Goal: Transaction & Acquisition: Purchase product/service

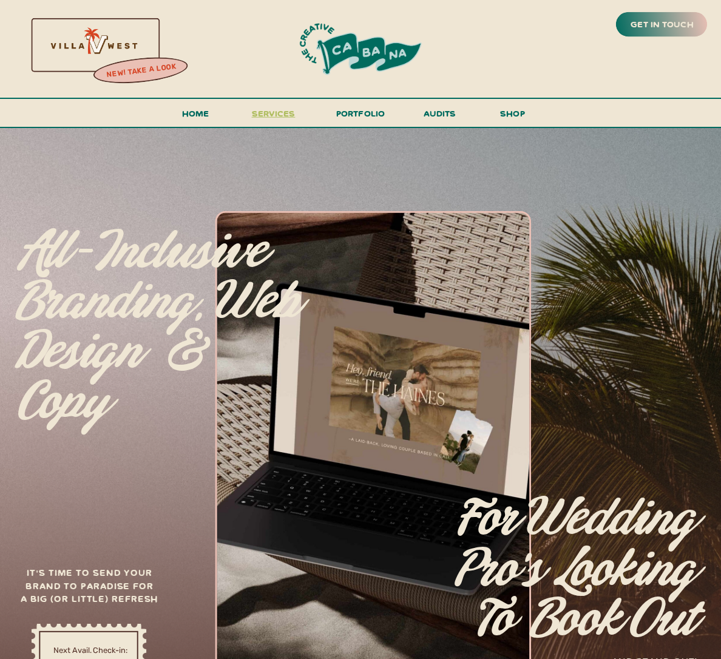
click at [275, 110] on span "services" at bounding box center [274, 113] width 44 height 12
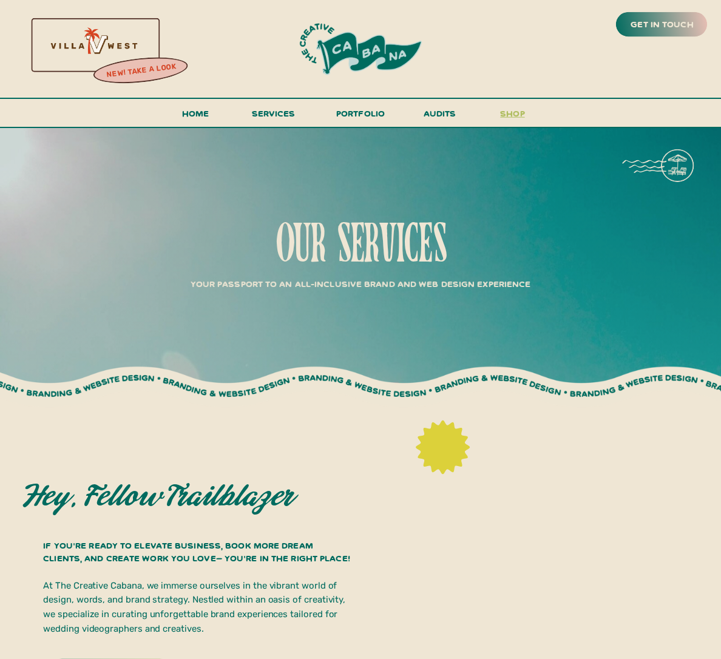
click at [518, 116] on h3 "shop" at bounding box center [512, 116] width 58 height 21
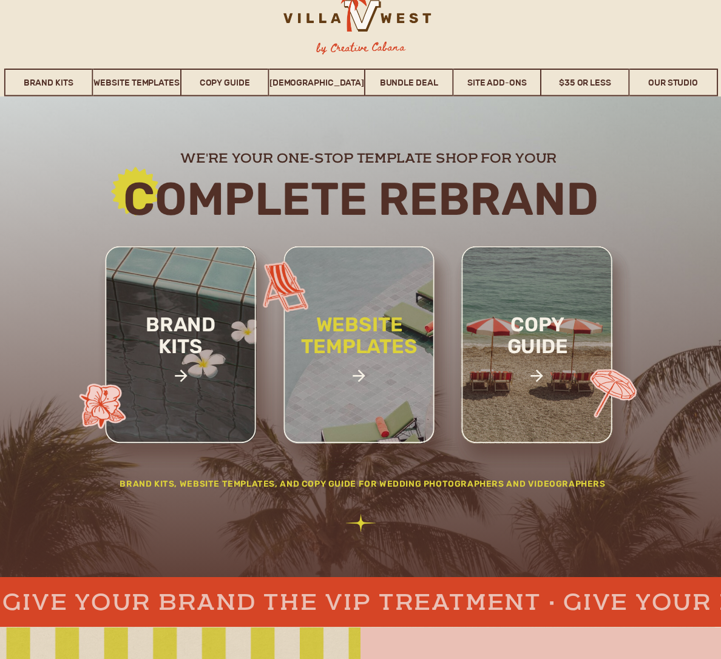
click at [403, 378] on h2 "website templates" at bounding box center [358, 348] width 157 height 69
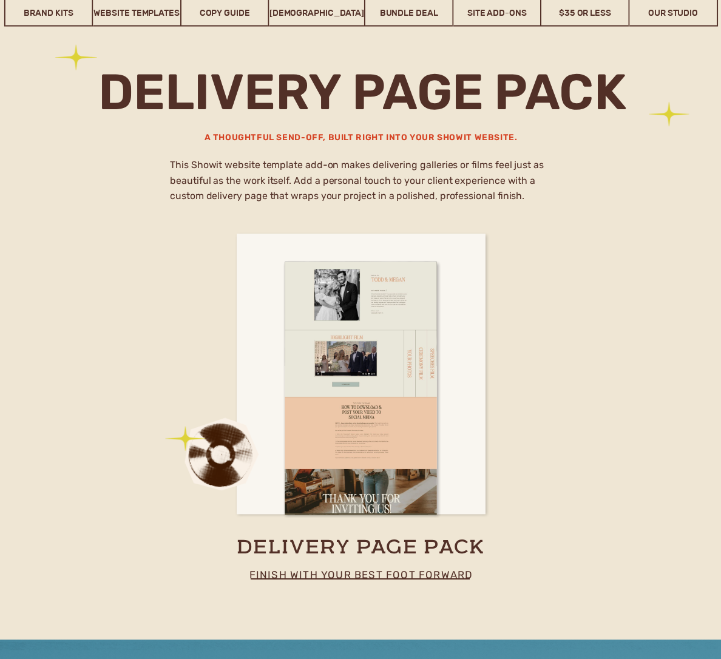
scroll to position [6835, 0]
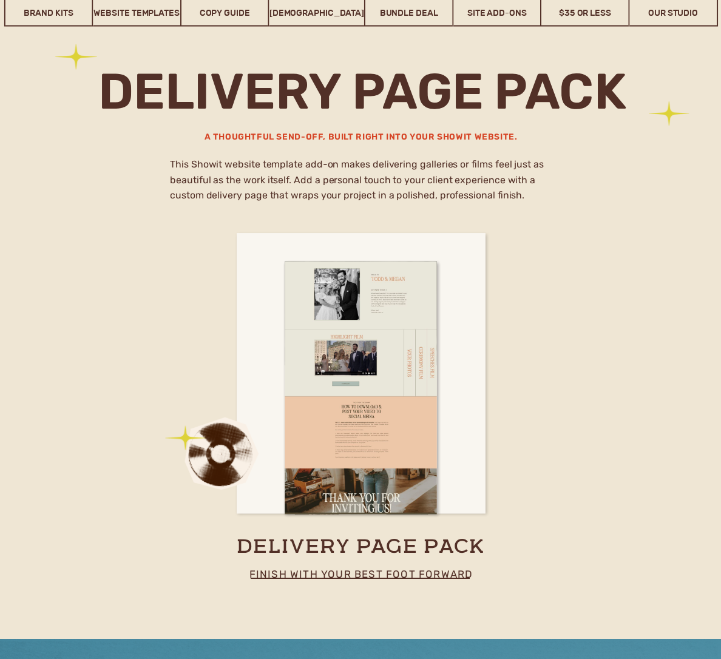
click at [309, 571] on p "finish with your best foot forward" at bounding box center [361, 580] width 266 height 30
click at [309, 574] on p "finish with your best foot forward" at bounding box center [361, 580] width 266 height 30
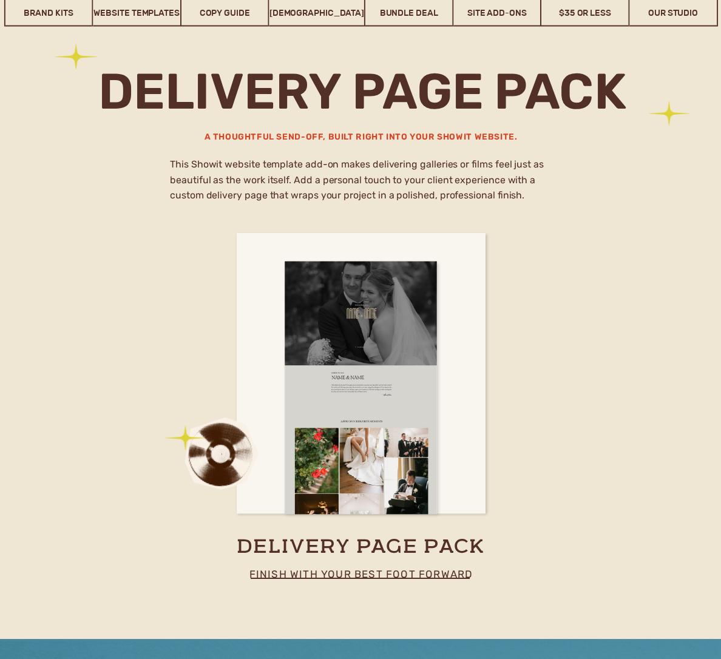
click at [311, 439] on div at bounding box center [360, 387] width 152 height 253
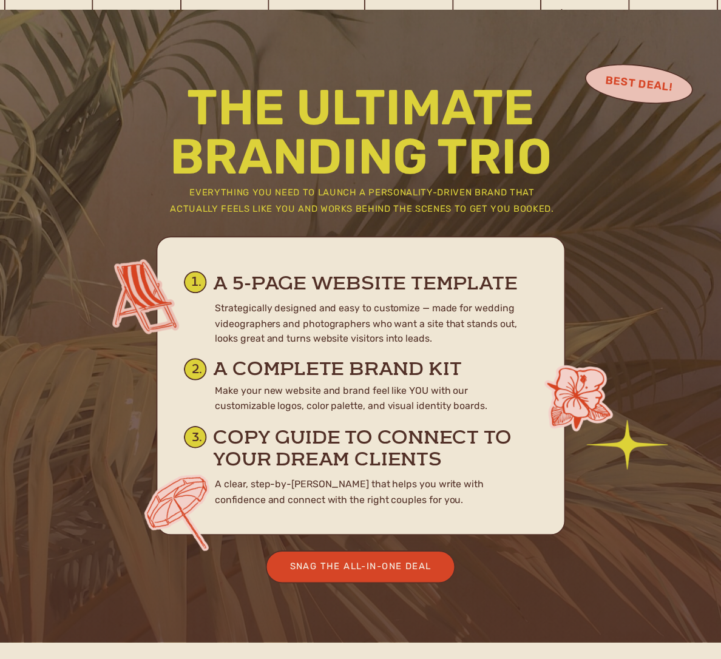
scroll to position [5532, 0]
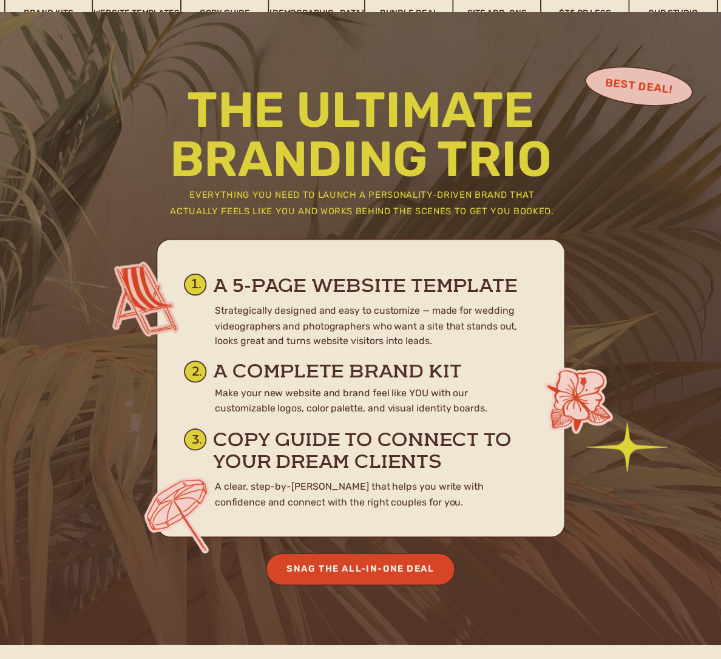
click at [361, 563] on div "Snag the All-In-One Deal" at bounding box center [360, 568] width 168 height 16
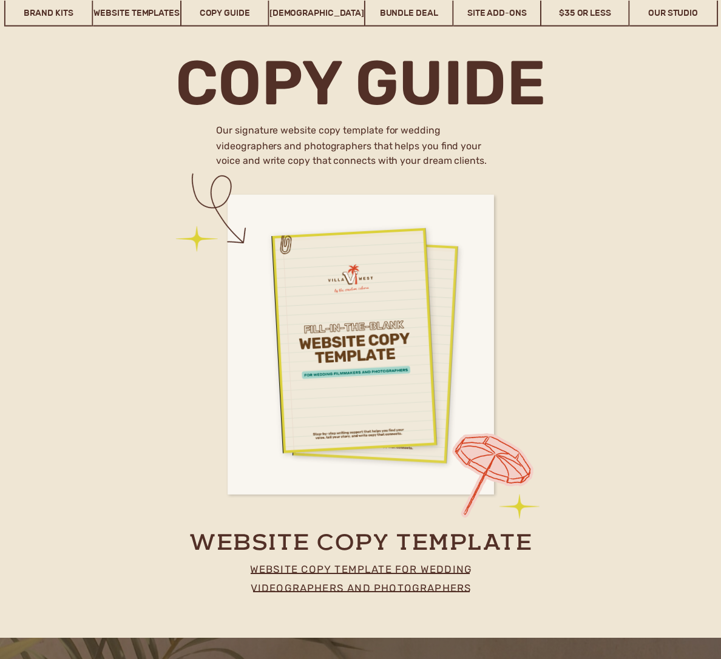
scroll to position [4908, 0]
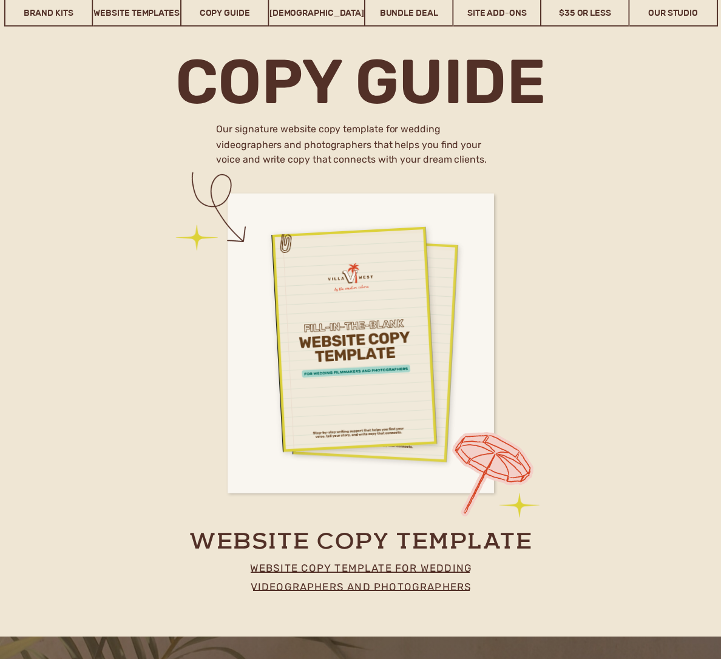
click at [304, 562] on p "website copy template for wedding videographers and photographers" at bounding box center [361, 574] width 266 height 30
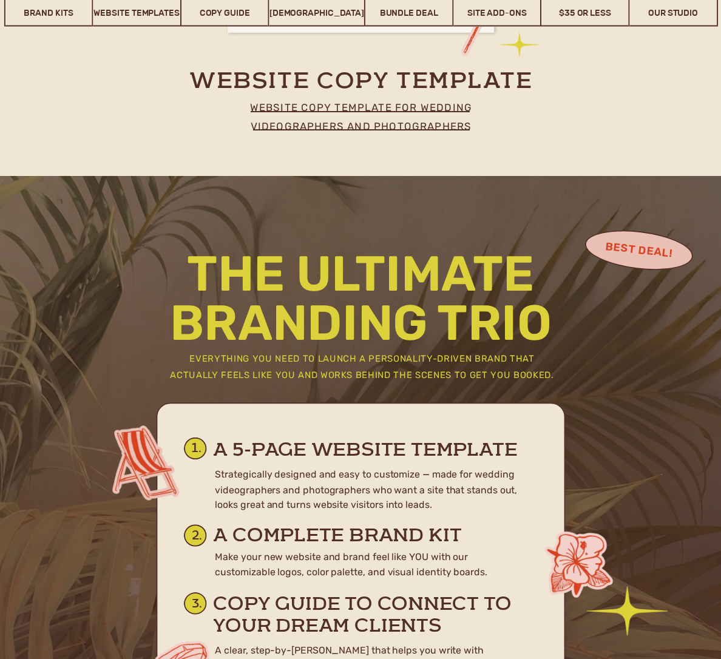
scroll to position [5343, 0]
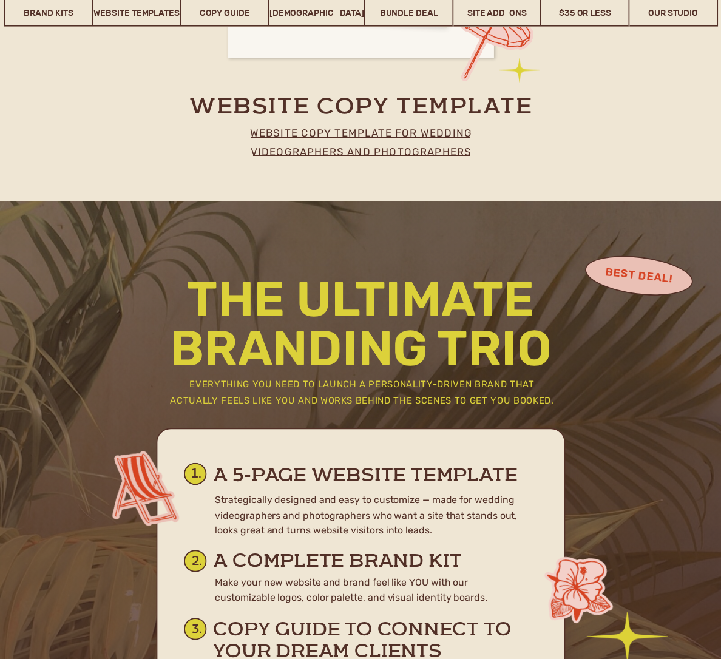
click at [365, 146] on p "website copy template for wedding videographers and photographers" at bounding box center [361, 139] width 266 height 30
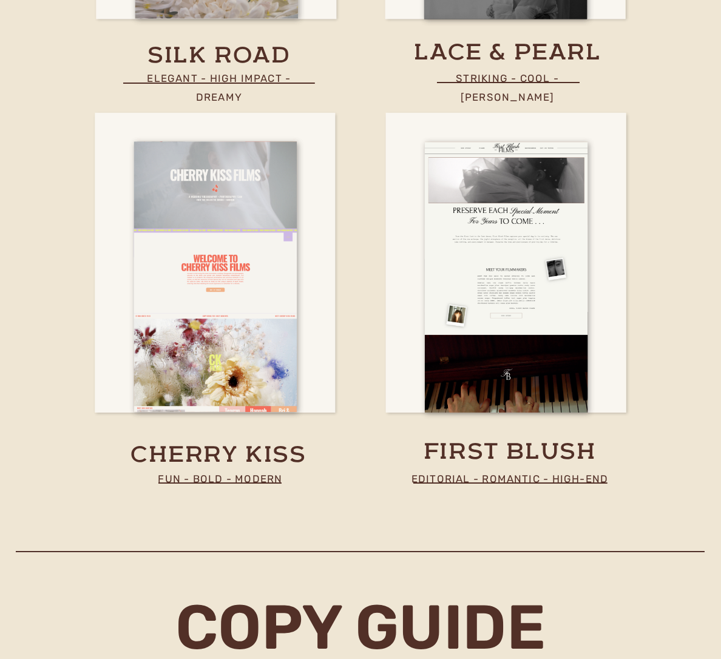
scroll to position [4353, 0]
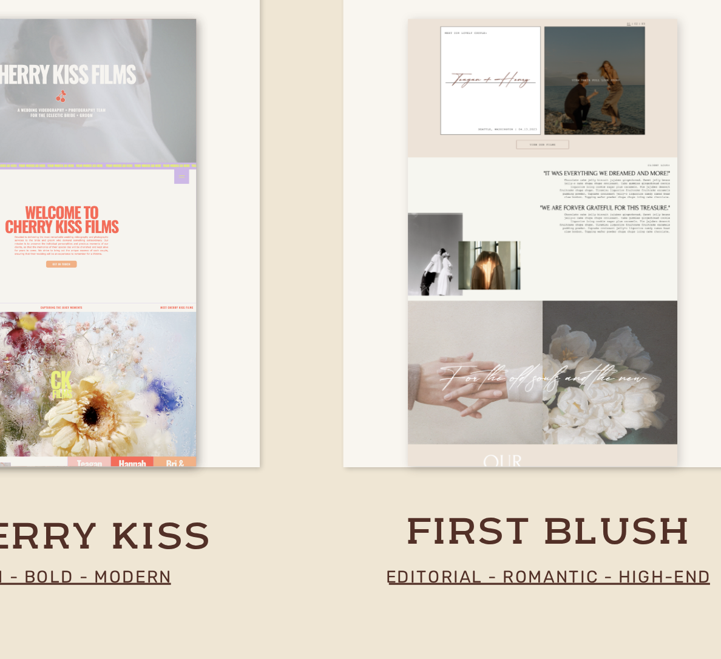
click at [446, 385] on div at bounding box center [506, 287] width 163 height 271
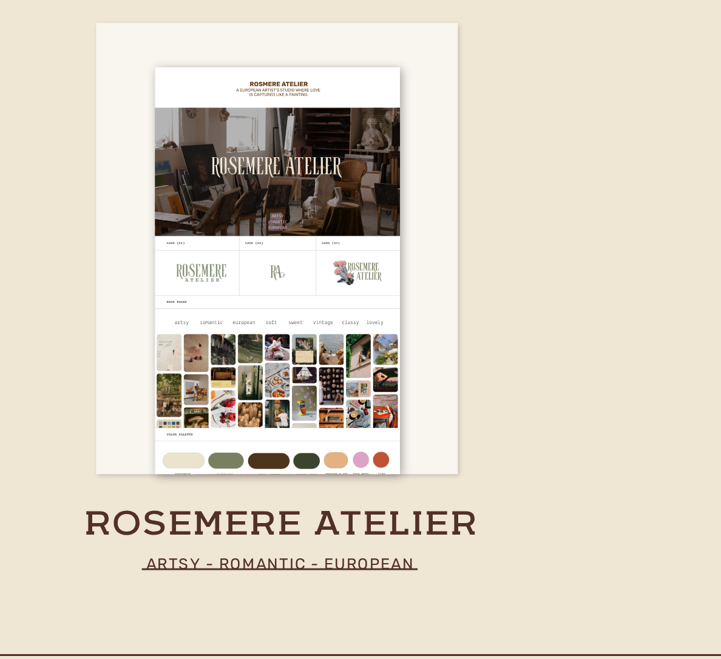
scroll to position [2767, 0]
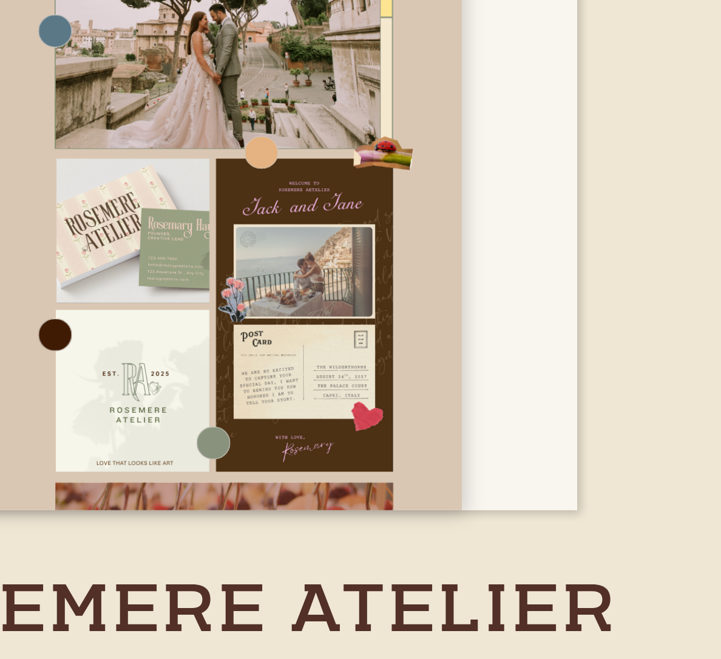
click at [399, 499] on div at bounding box center [358, 394] width 163 height 271
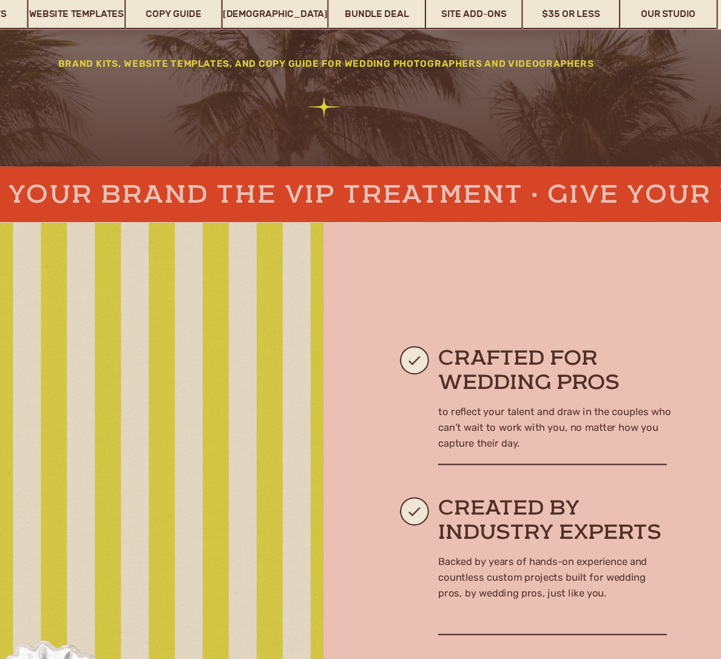
scroll to position [0, 0]
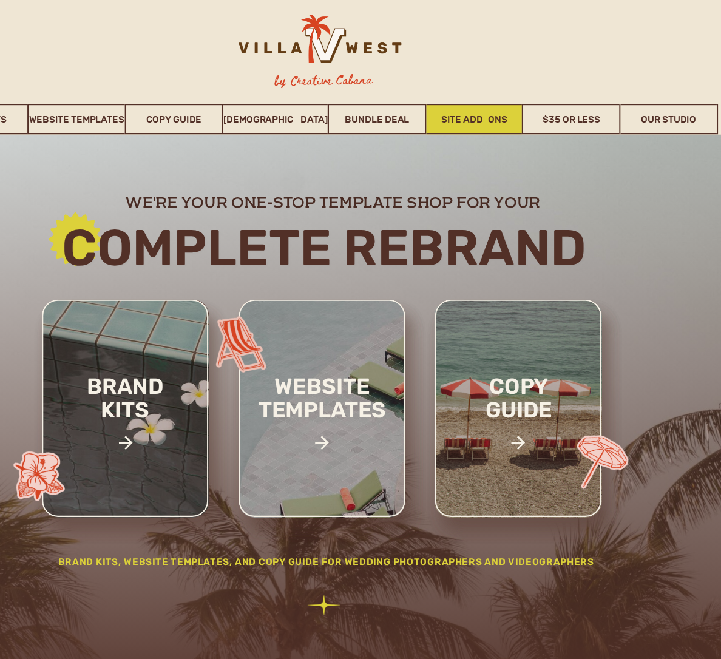
click at [489, 102] on link "Site Add-Ons" at bounding box center [496, 108] width 87 height 28
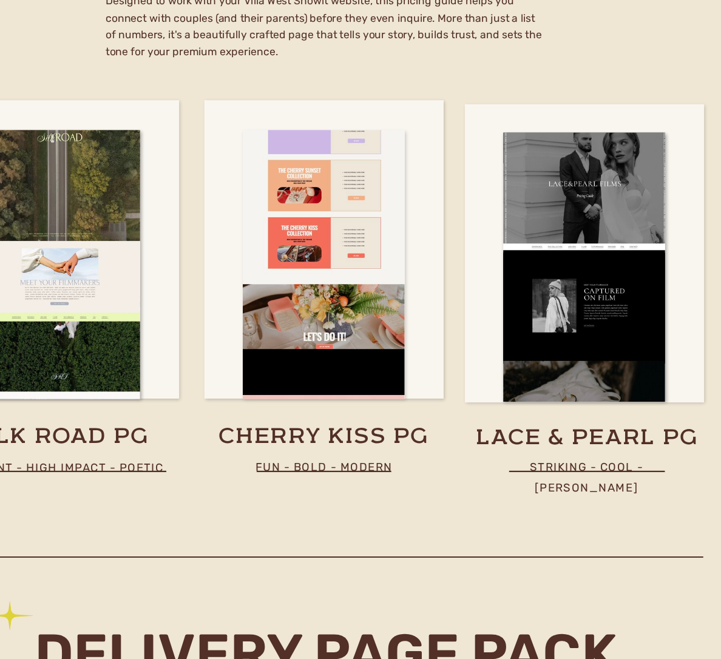
scroll to position [6275, 0]
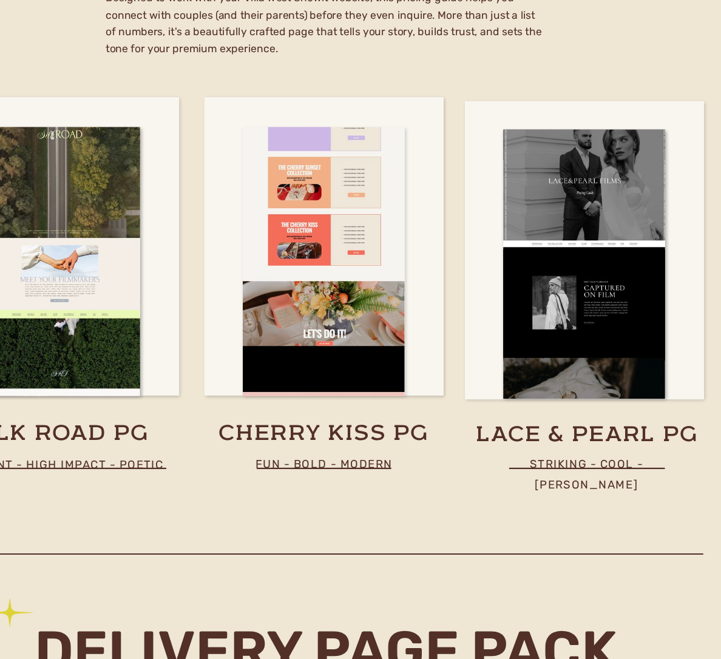
click at [380, 358] on div at bounding box center [360, 299] width 147 height 244
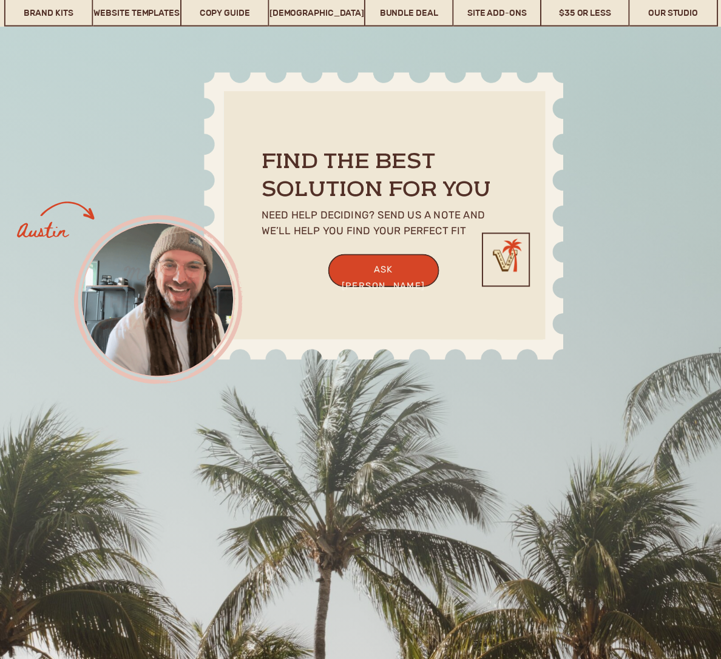
scroll to position [9513, 0]
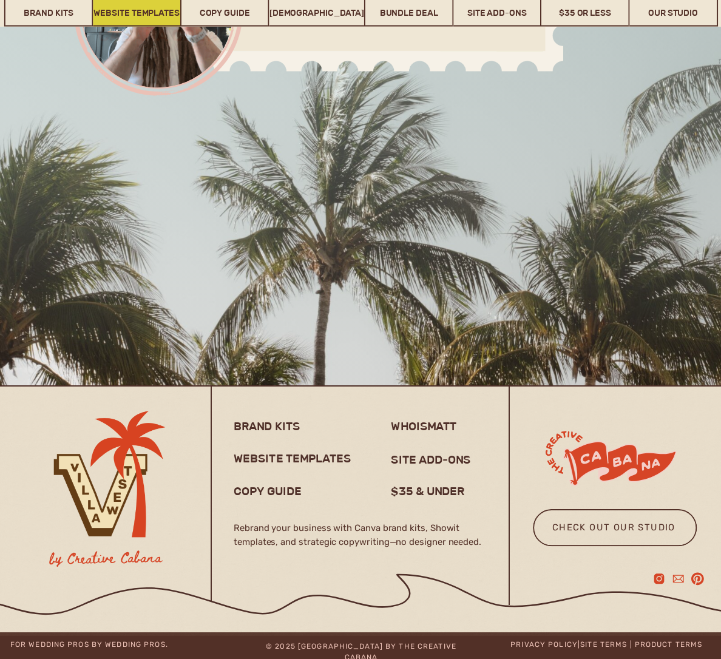
click at [160, 10] on link "Website Templates" at bounding box center [136, 13] width 87 height 28
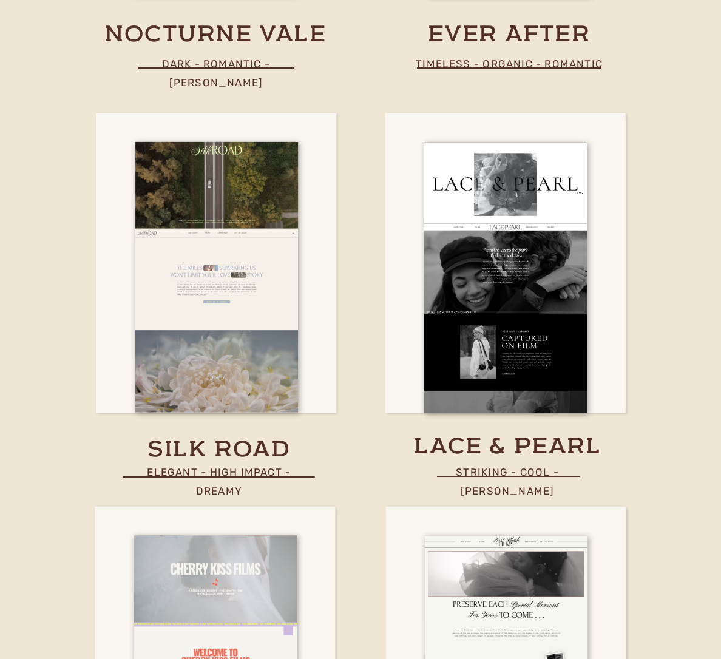
scroll to position [6176, 0]
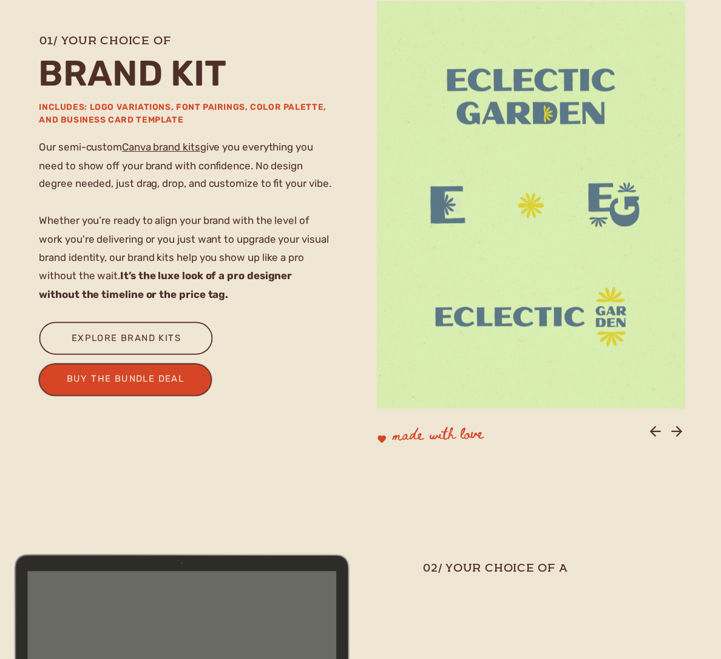
scroll to position [900, 0]
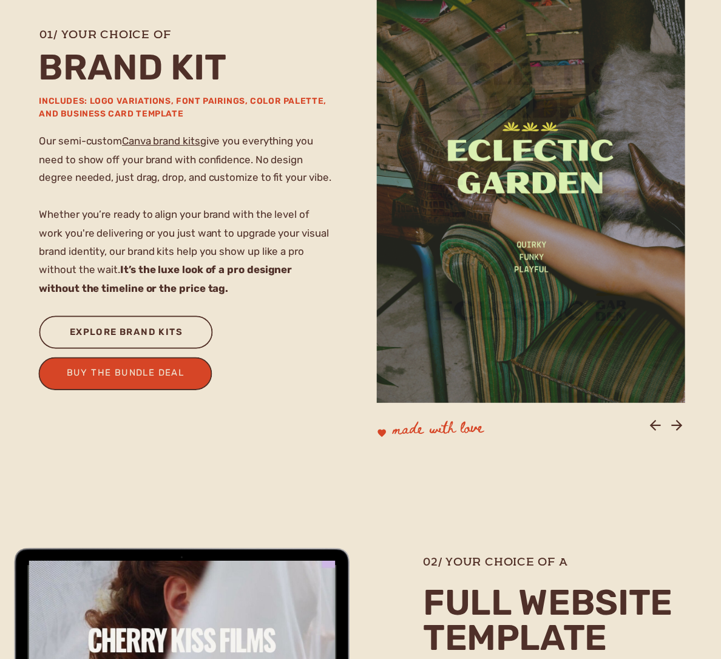
click at [132, 329] on div "explore brand kits" at bounding box center [126, 334] width 130 height 20
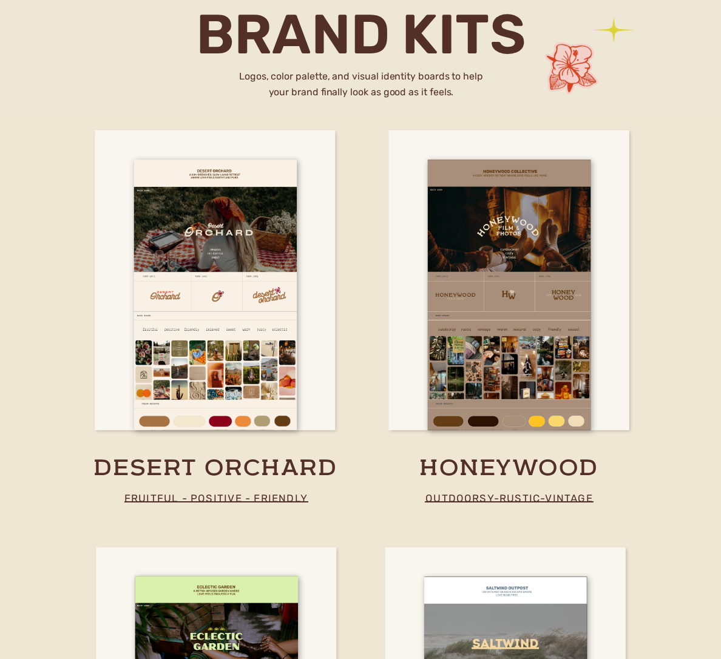
scroll to position [2039, 0]
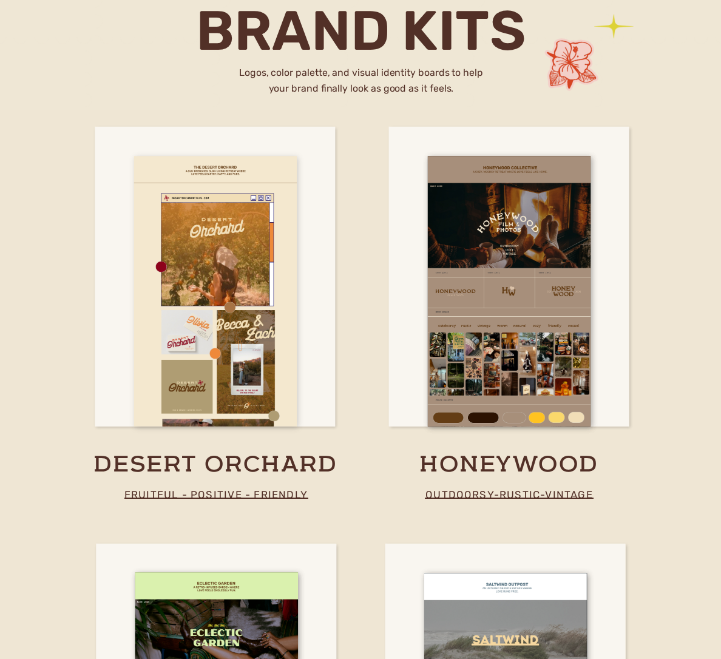
click at [212, 382] on div at bounding box center [215, 291] width 163 height 271
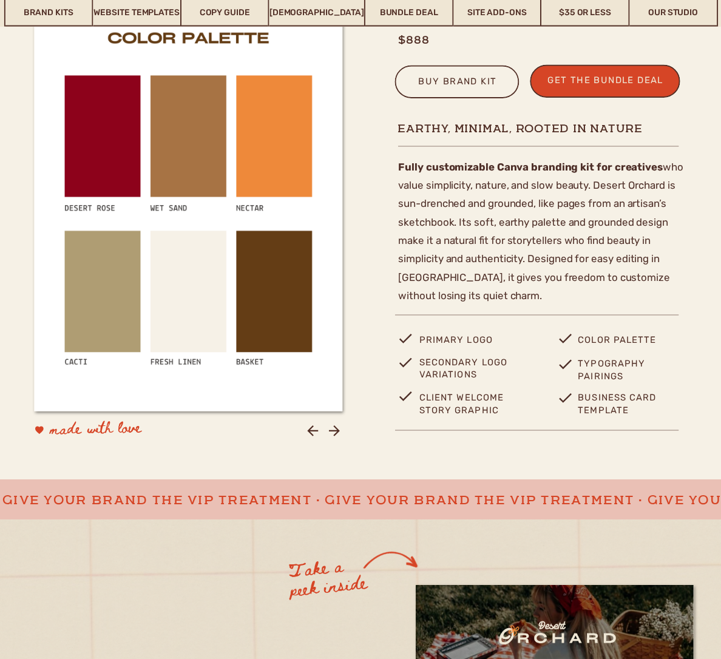
scroll to position [431, 0]
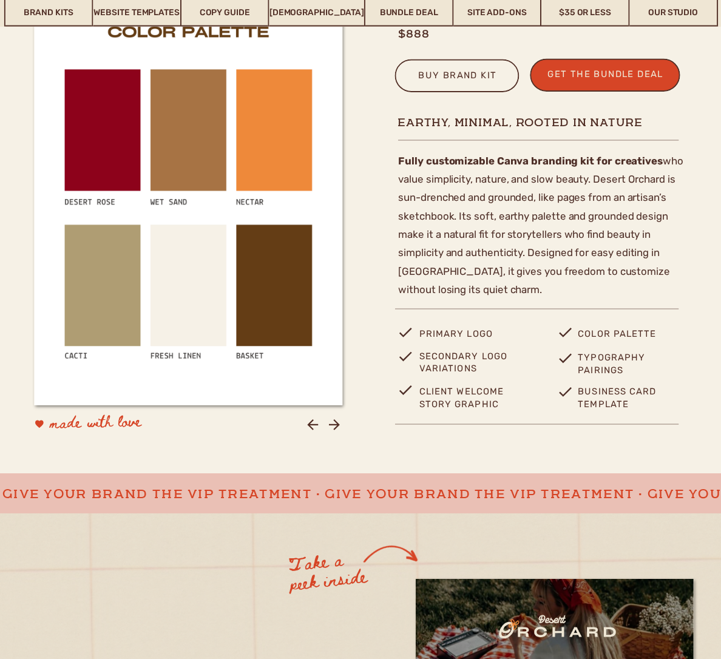
click at [337, 421] on icon at bounding box center [334, 424] width 16 height 16
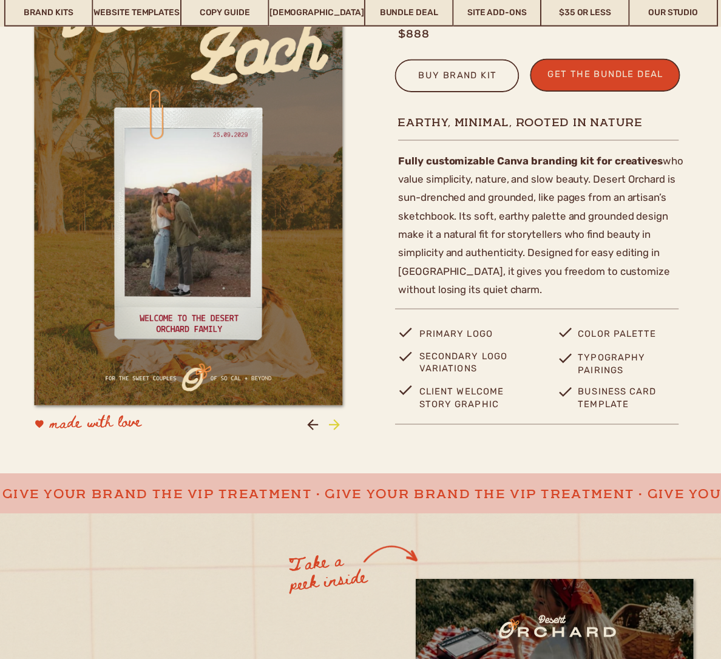
click at [337, 421] on icon at bounding box center [334, 424] width 16 height 16
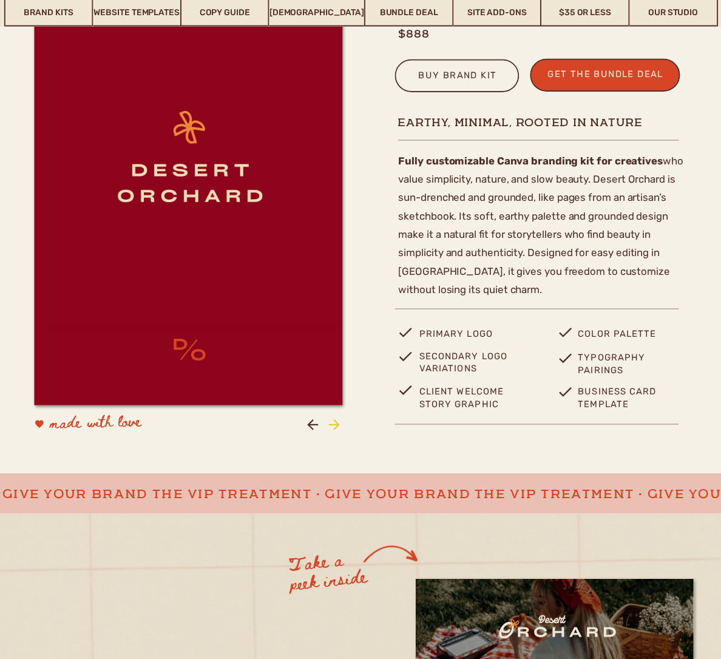
click at [337, 421] on icon at bounding box center [334, 424] width 16 height 16
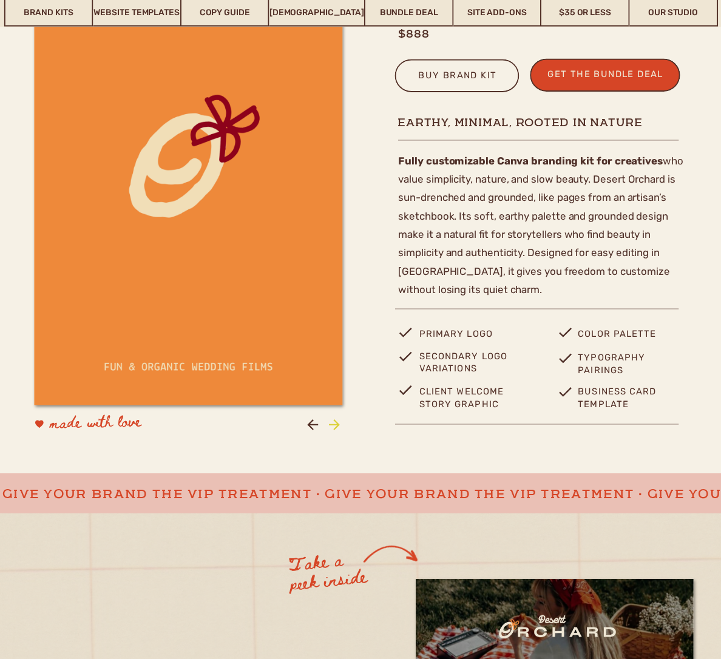
click at [337, 421] on icon at bounding box center [334, 424] width 16 height 16
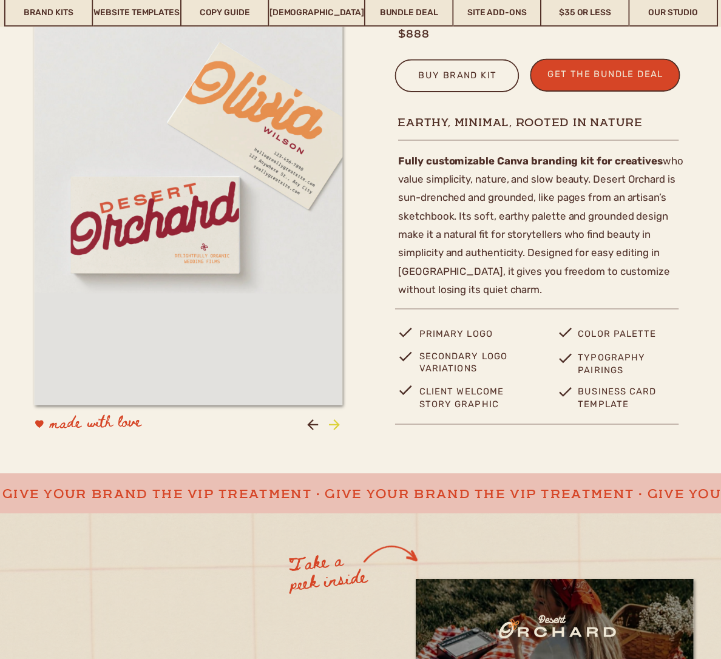
click at [337, 421] on icon at bounding box center [334, 424] width 16 height 16
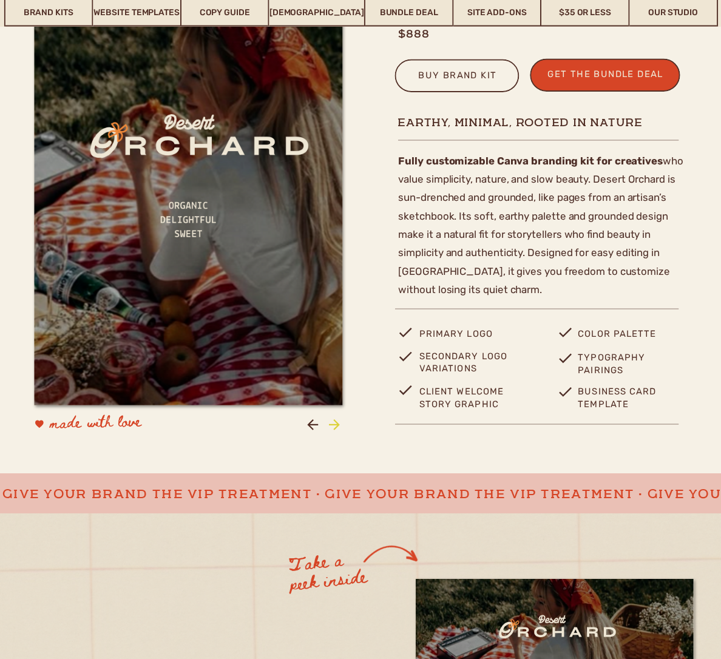
click at [337, 421] on icon at bounding box center [334, 424] width 16 height 16
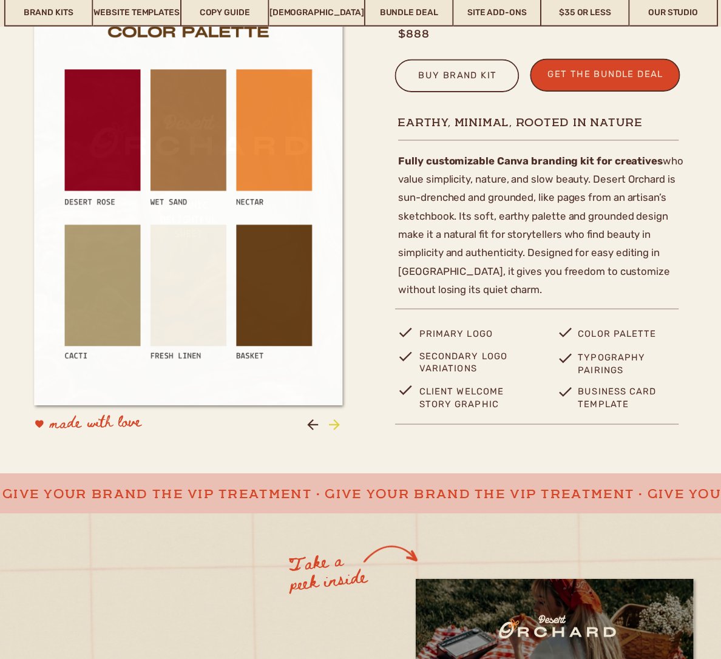
click at [337, 421] on icon at bounding box center [334, 424] width 16 height 16
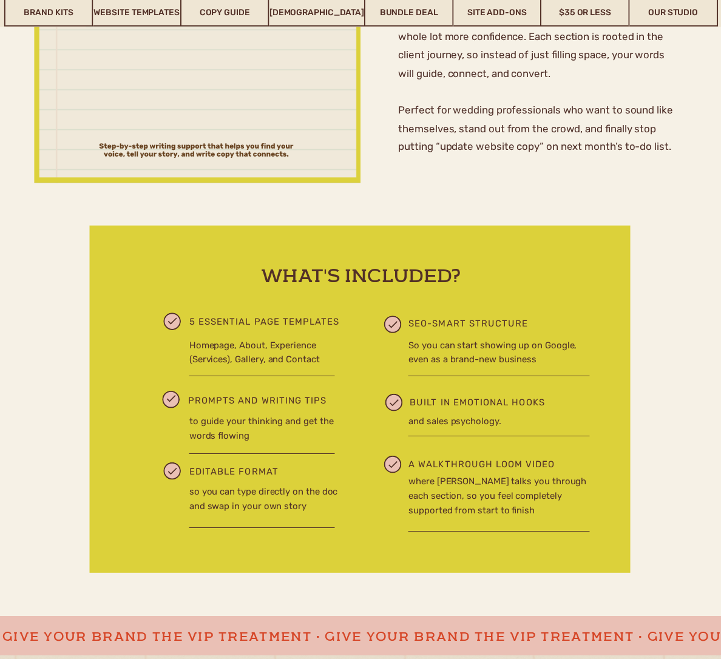
scroll to position [440, 0]
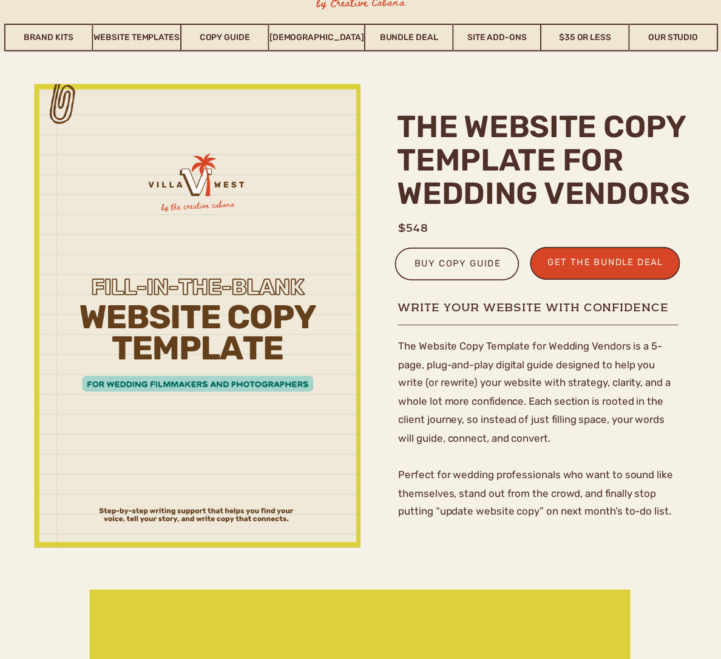
scroll to position [79, 0]
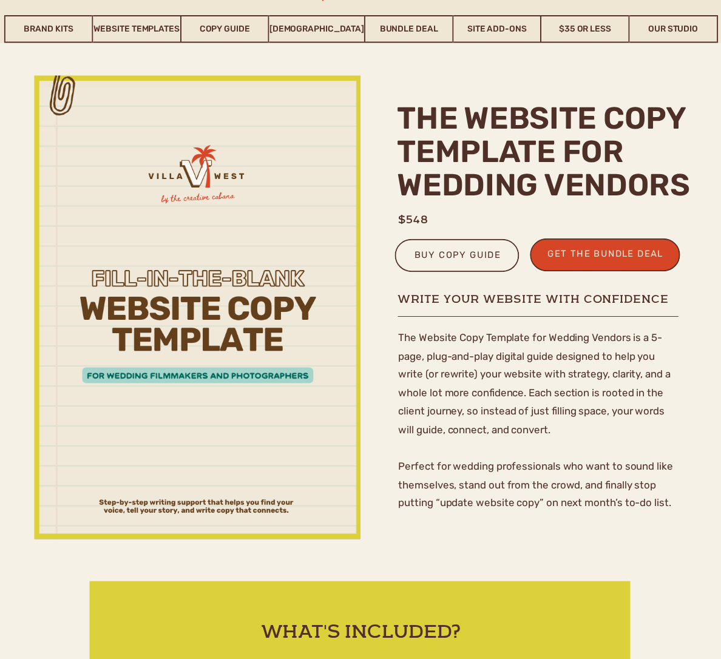
click at [451, 353] on p "The Website Copy Template for Wedding Vendors is a 5-page, plug-and-play digita…" at bounding box center [538, 421] width 280 height 187
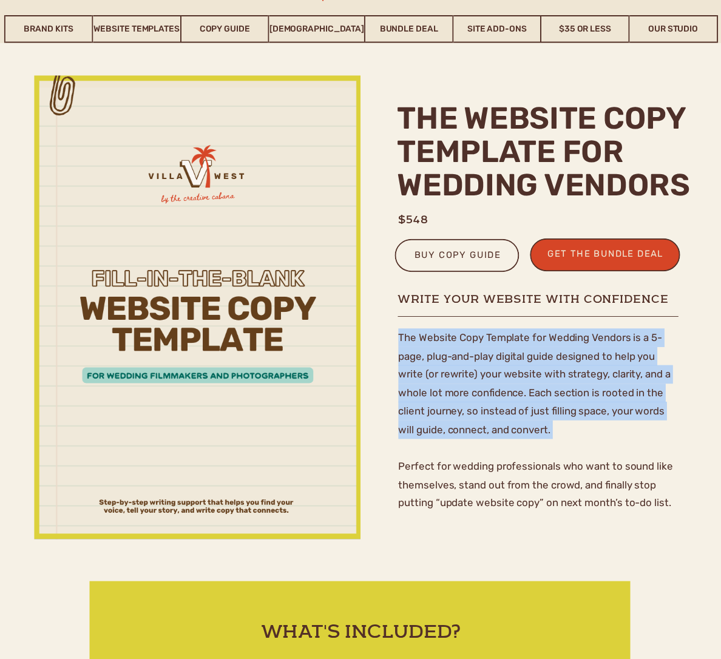
click at [451, 353] on p "The Website Copy Template for Wedding Vendors is a 5-page, plug-and-play digita…" at bounding box center [538, 421] width 280 height 187
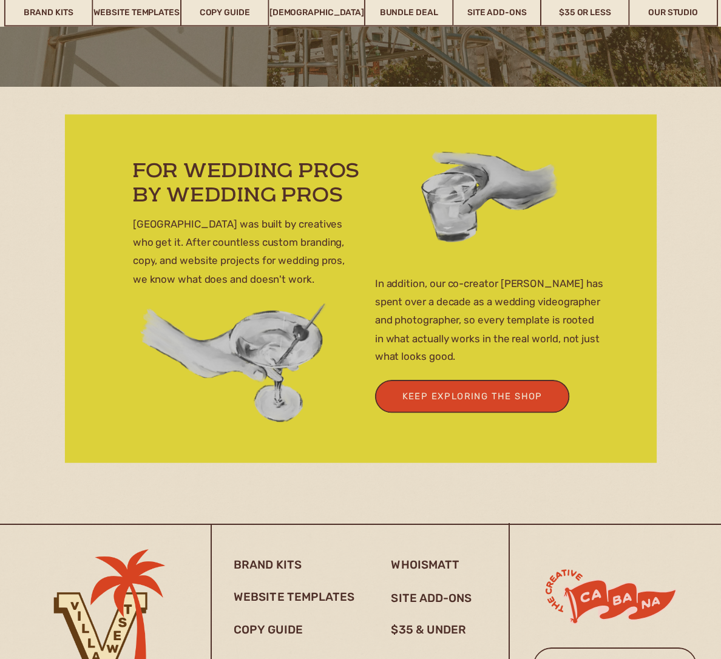
scroll to position [4217, 0]
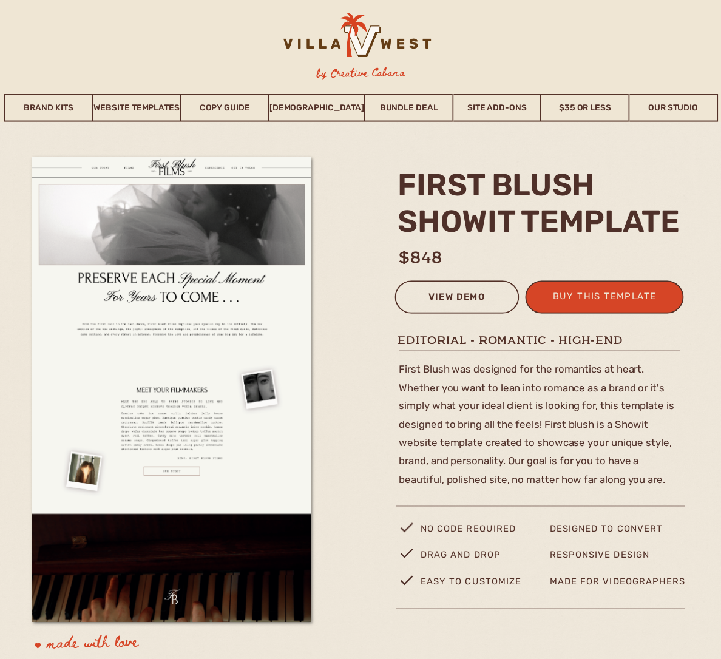
click at [443, 298] on div "view demo" at bounding box center [456, 299] width 109 height 20
